Goal: Task Accomplishment & Management: Manage account settings

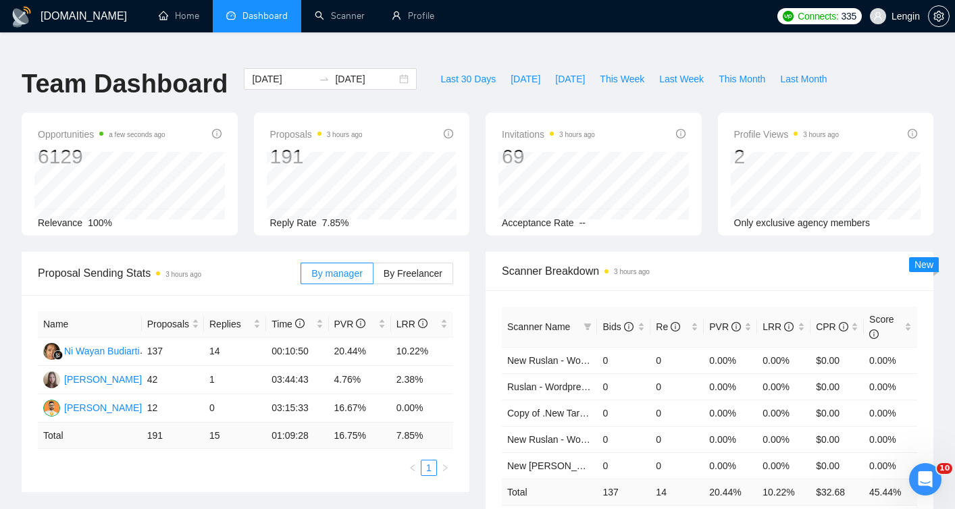
click at [83, 18] on h1 "[DOMAIN_NAME]" at bounding box center [84, 16] width 86 height 32
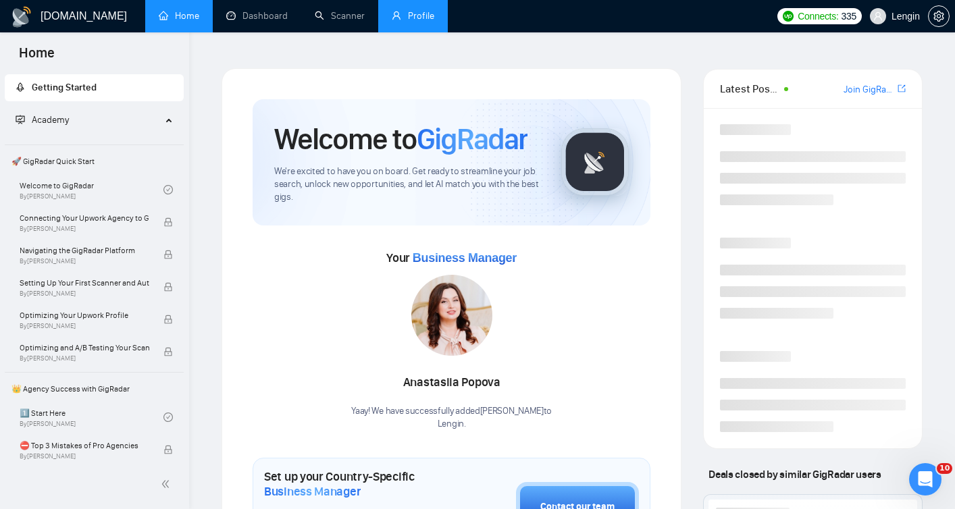
click at [421, 22] on link "Profile" at bounding box center [413, 15] width 43 height 11
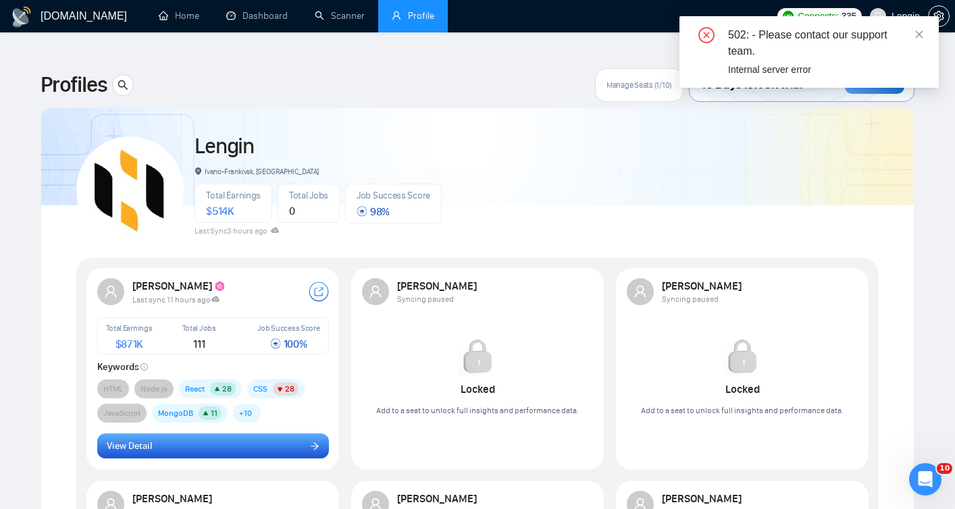
click at [300, 433] on button "View Detail" at bounding box center [213, 446] width 232 height 26
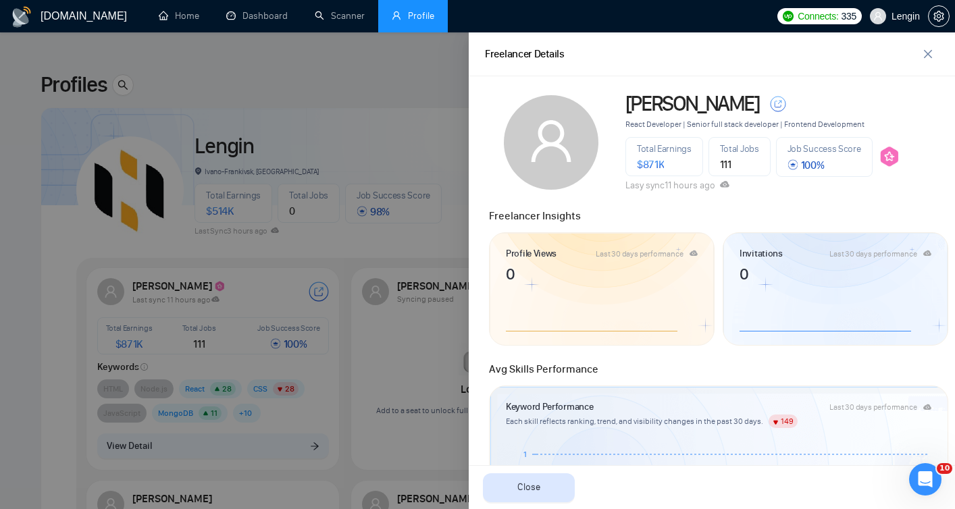
click at [323, 102] on div at bounding box center [477, 270] width 955 height 477
